Goal: Check status: Check status

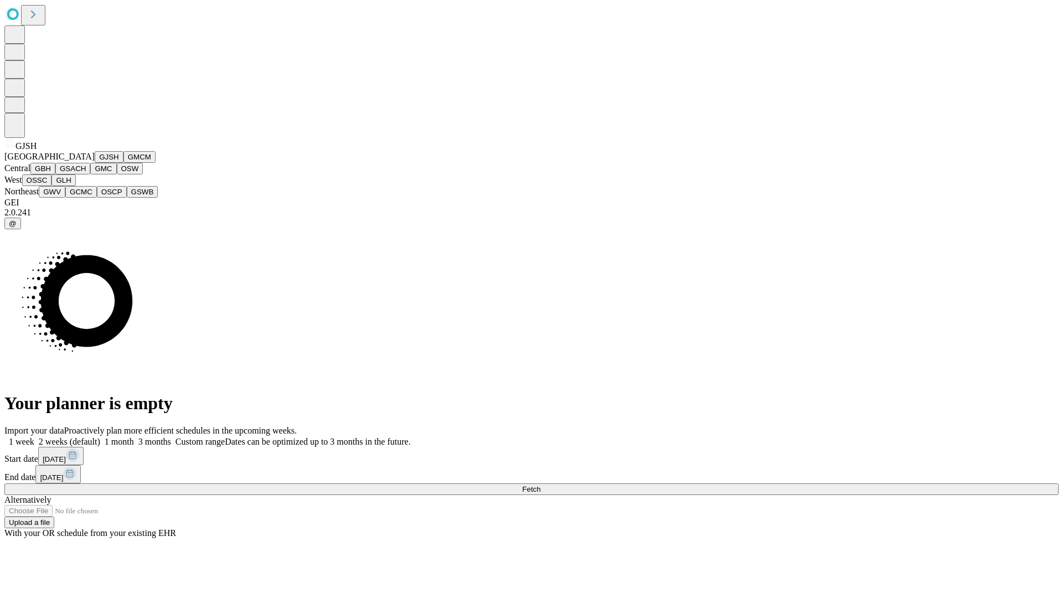
click at [95, 163] on button "GJSH" at bounding box center [109, 157] width 29 height 12
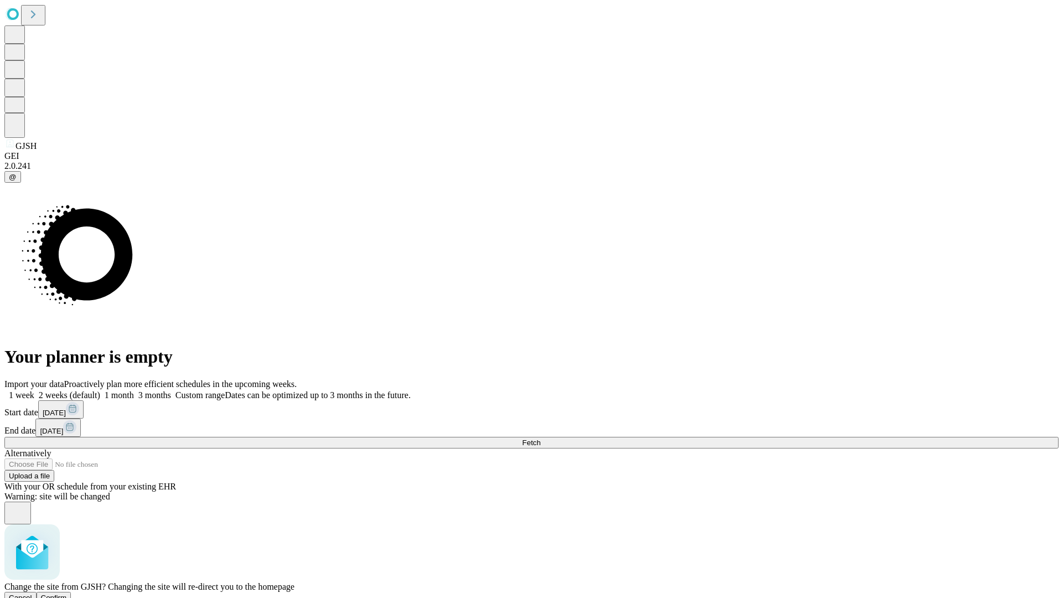
click at [67, 593] on span "Confirm" at bounding box center [54, 597] width 26 height 8
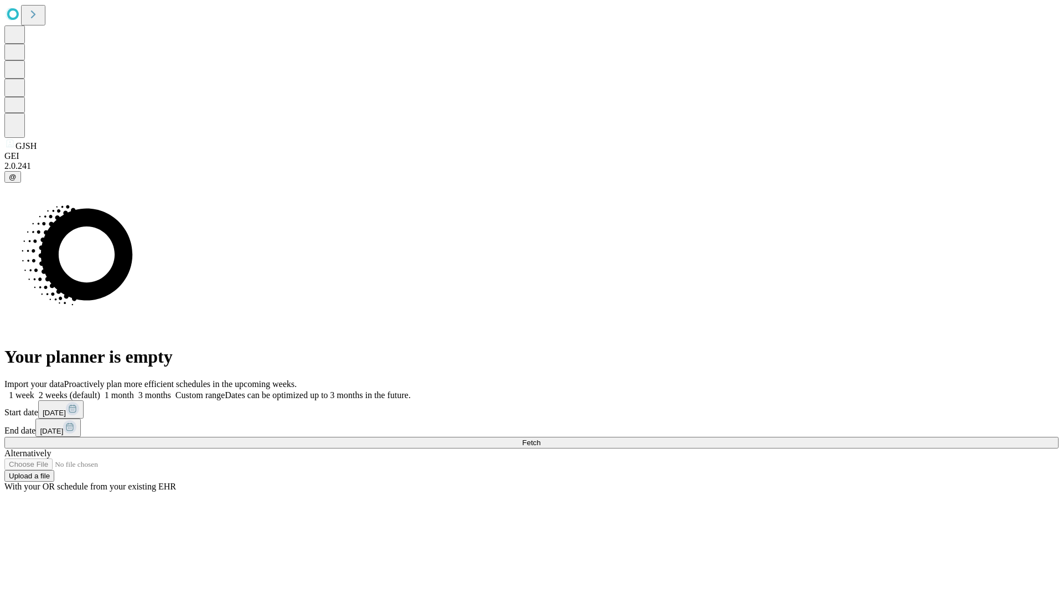
click at [100, 390] on label "2 weeks (default)" at bounding box center [67, 394] width 66 height 9
click at [540, 438] on span "Fetch" at bounding box center [531, 442] width 18 height 8
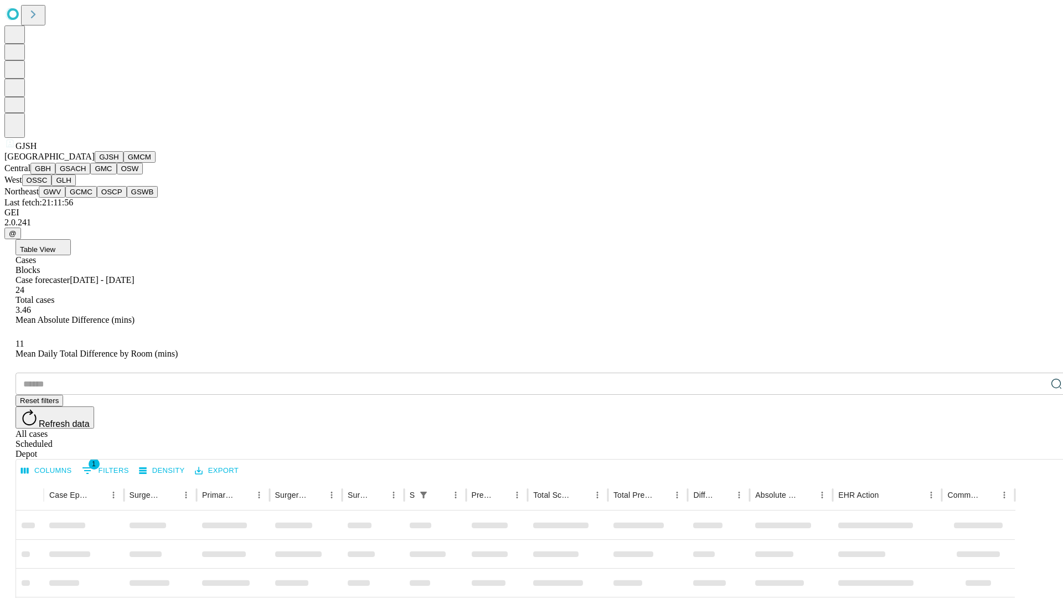
click at [123, 163] on button "GMCM" at bounding box center [139, 157] width 32 height 12
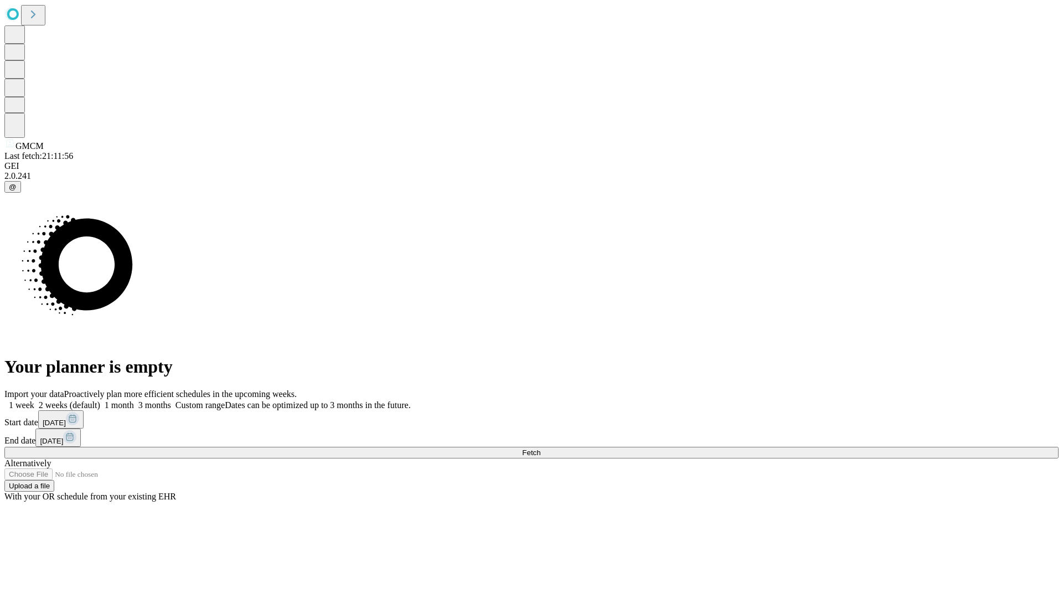
click at [100, 400] on label "2 weeks (default)" at bounding box center [67, 404] width 66 height 9
click at [540, 448] on span "Fetch" at bounding box center [531, 452] width 18 height 8
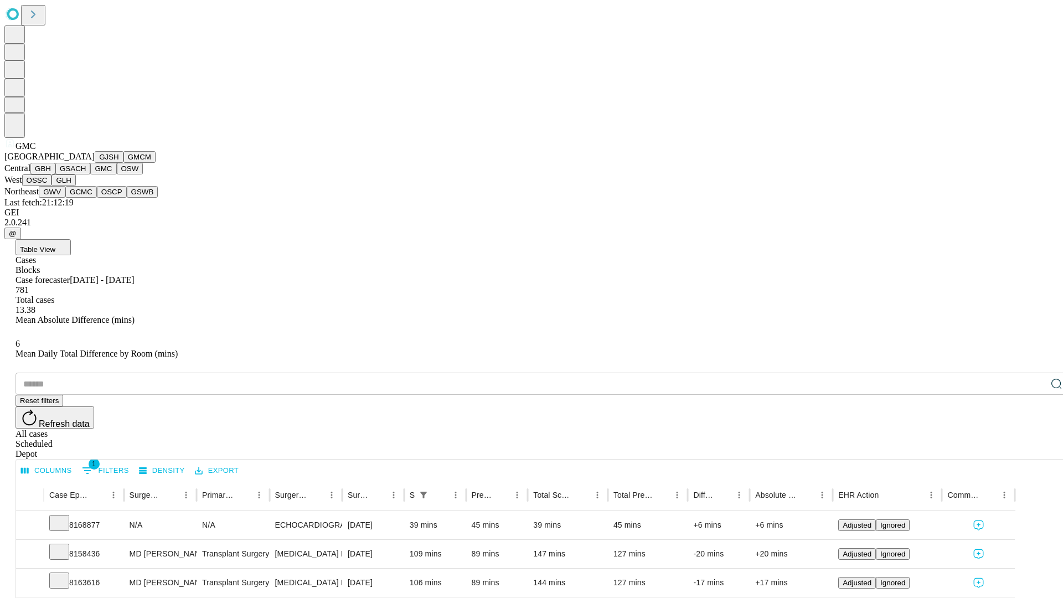
click at [117, 174] on button "OSW" at bounding box center [130, 169] width 27 height 12
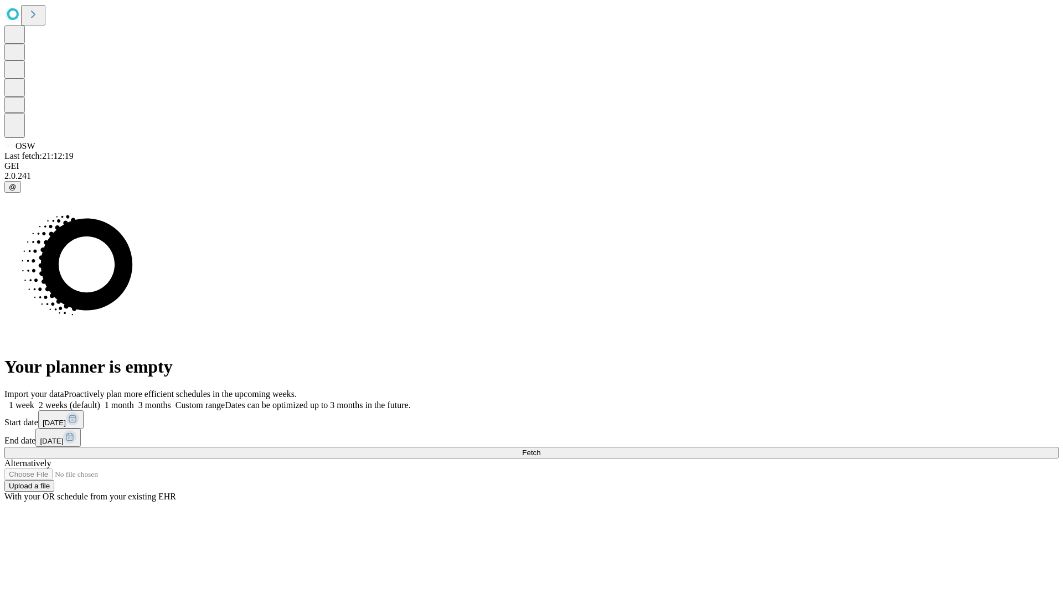
click at [100, 400] on label "2 weeks (default)" at bounding box center [67, 404] width 66 height 9
click at [540, 448] on span "Fetch" at bounding box center [531, 452] width 18 height 8
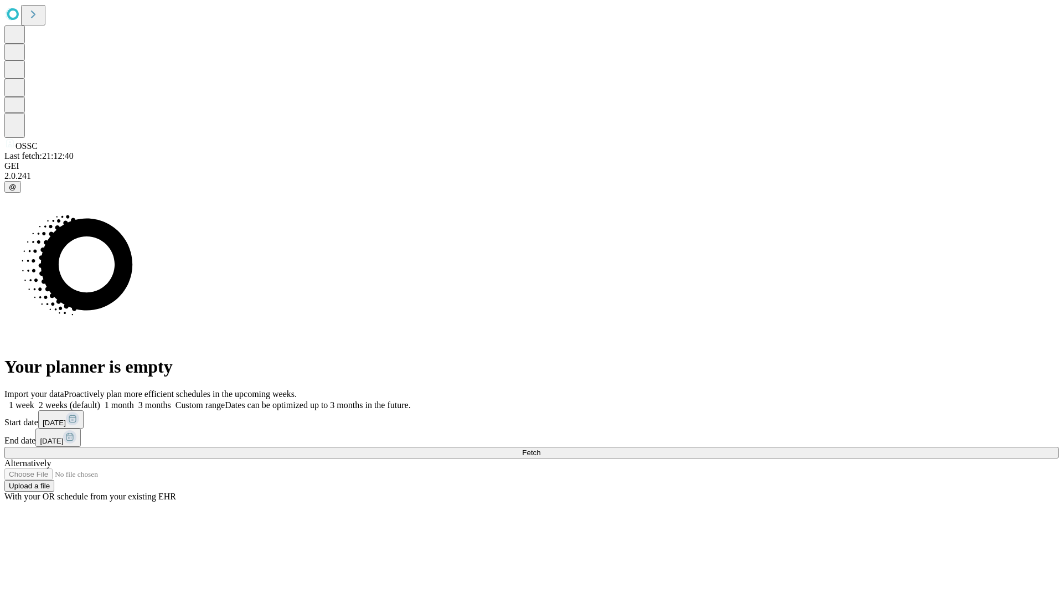
click at [540, 448] on span "Fetch" at bounding box center [531, 452] width 18 height 8
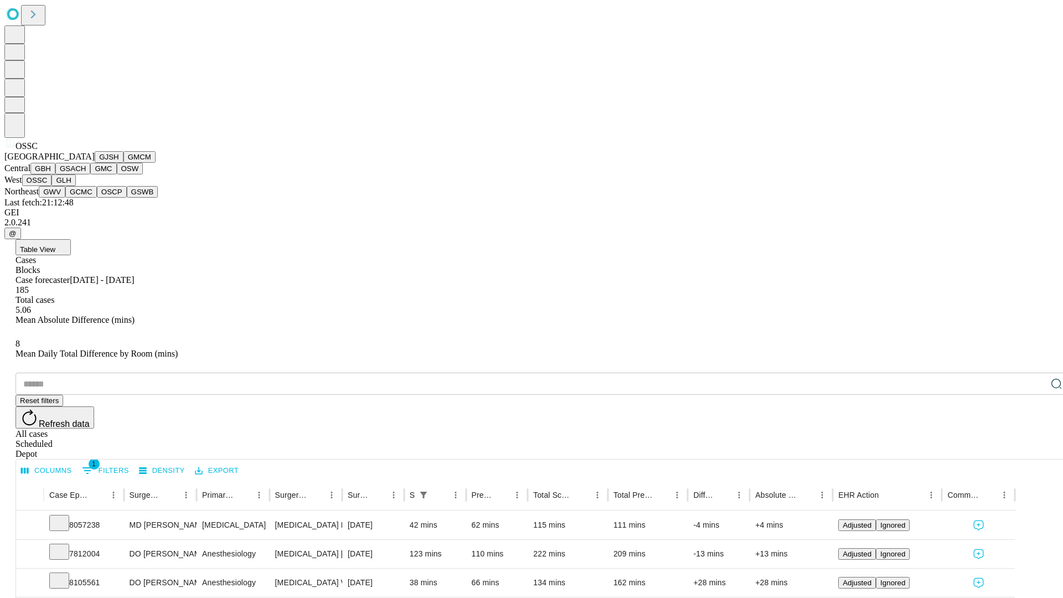
click at [75, 186] on button "GLH" at bounding box center [63, 180] width 24 height 12
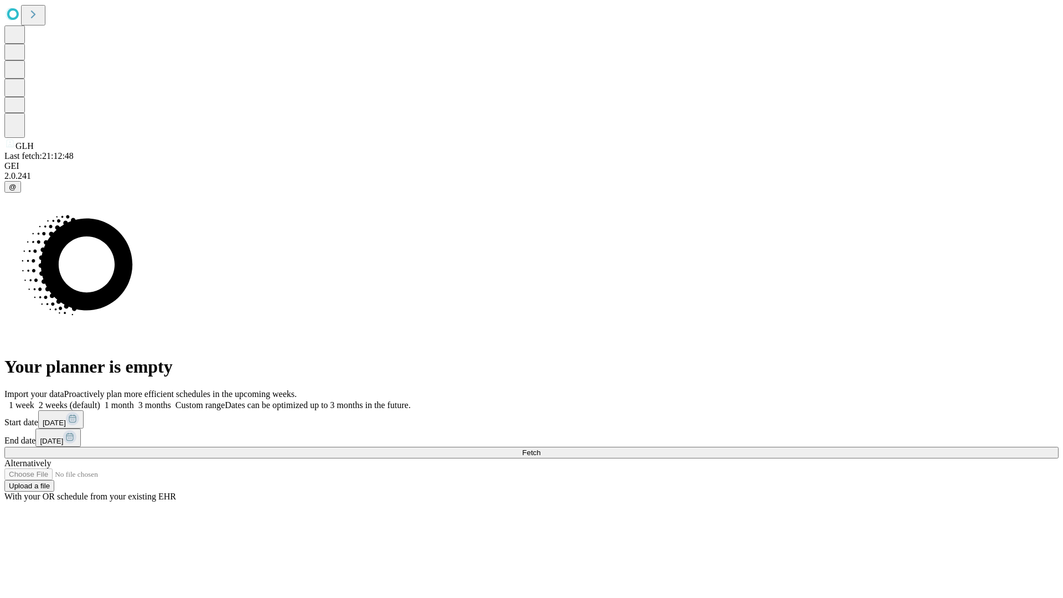
click at [100, 400] on label "2 weeks (default)" at bounding box center [67, 404] width 66 height 9
click at [540, 448] on span "Fetch" at bounding box center [531, 452] width 18 height 8
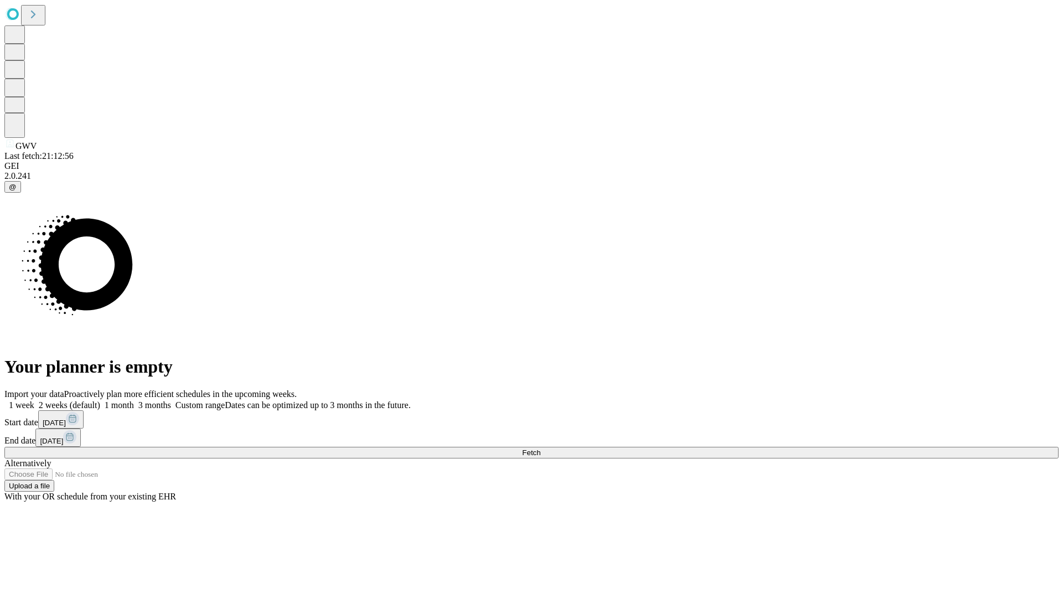
click at [100, 400] on label "2 weeks (default)" at bounding box center [67, 404] width 66 height 9
click at [540, 448] on span "Fetch" at bounding box center [531, 452] width 18 height 8
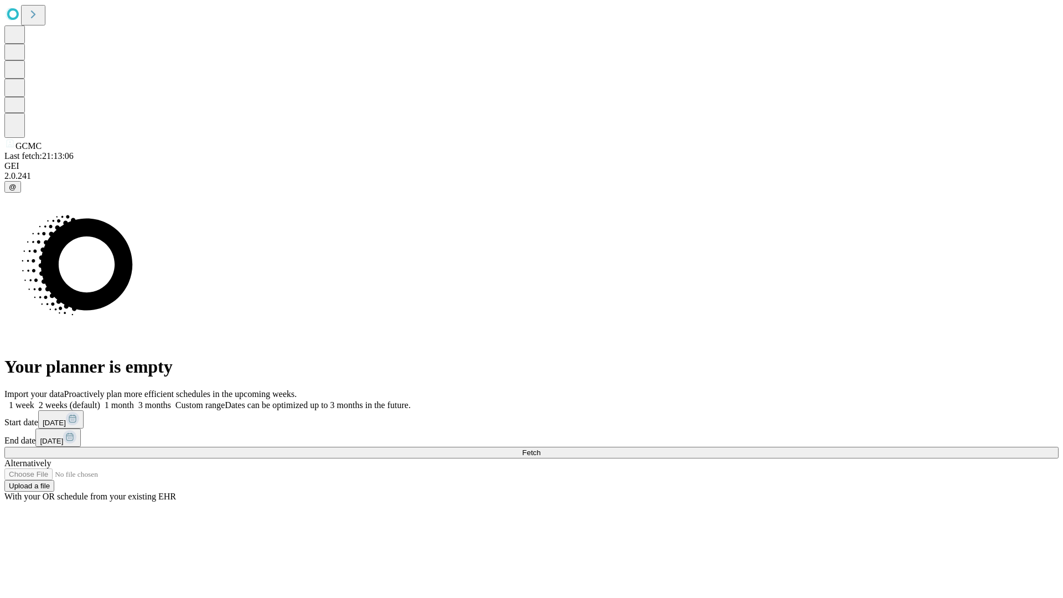
click at [100, 400] on label "2 weeks (default)" at bounding box center [67, 404] width 66 height 9
click at [540, 448] on span "Fetch" at bounding box center [531, 452] width 18 height 8
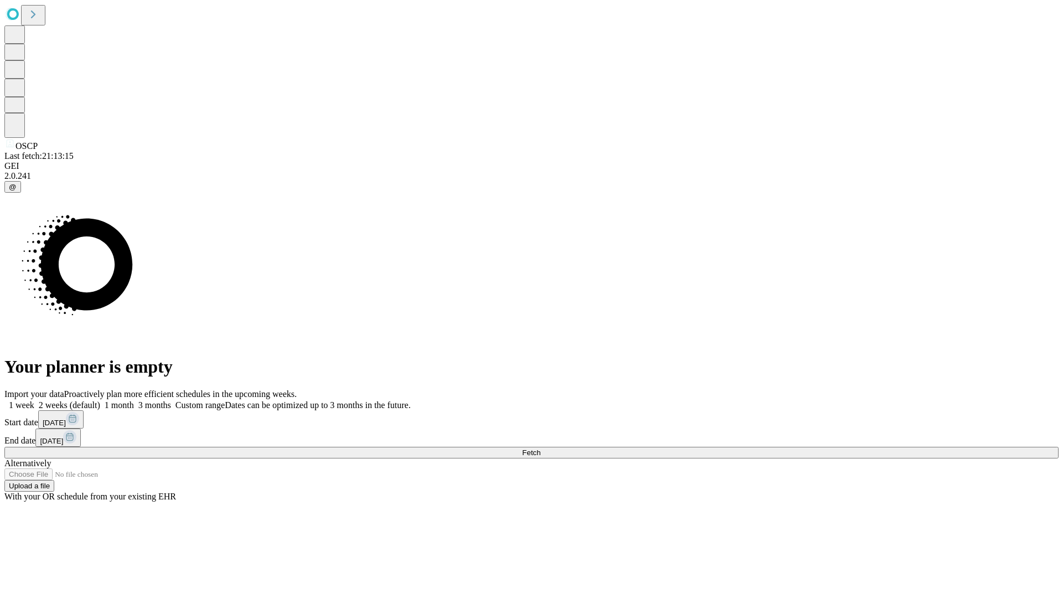
click at [100, 400] on label "2 weeks (default)" at bounding box center [67, 404] width 66 height 9
click at [540, 448] on span "Fetch" at bounding box center [531, 452] width 18 height 8
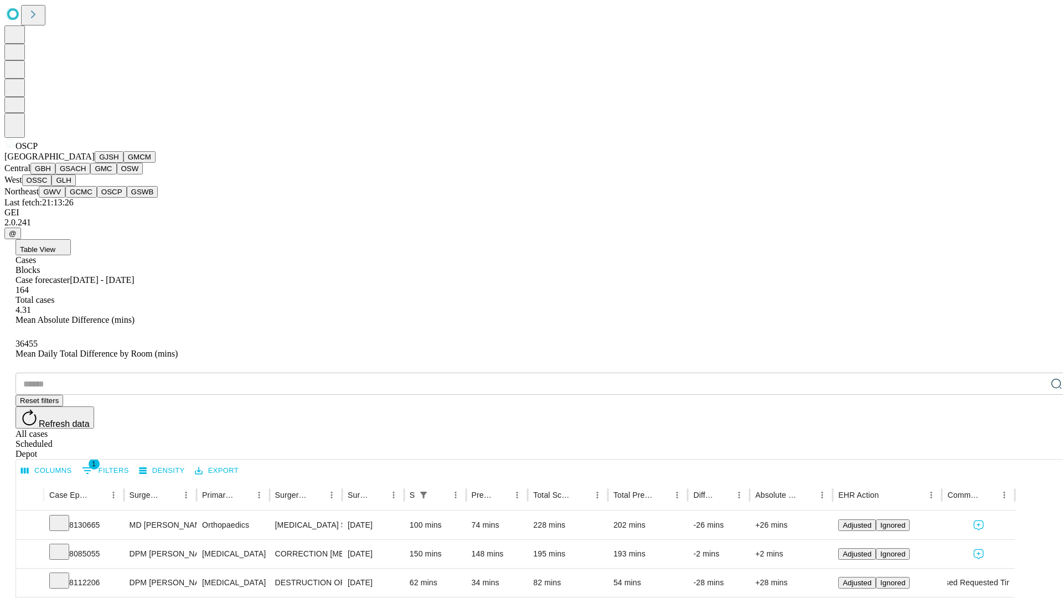
click at [127, 198] on button "GSWB" at bounding box center [143, 192] width 32 height 12
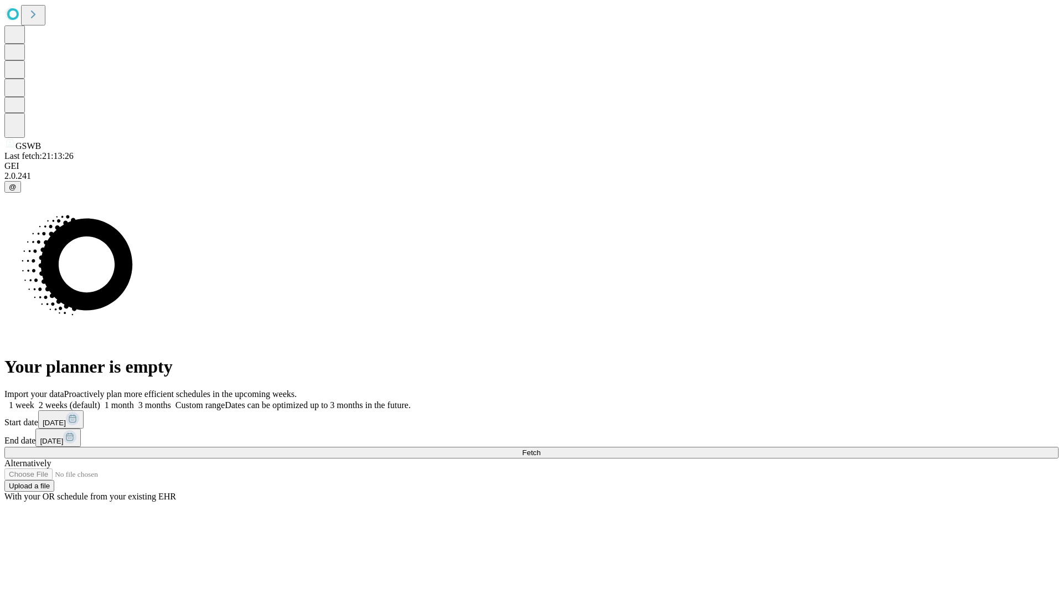
click at [100, 400] on label "2 weeks (default)" at bounding box center [67, 404] width 66 height 9
click at [540, 448] on span "Fetch" at bounding box center [531, 452] width 18 height 8
